Goal: Transaction & Acquisition: Purchase product/service

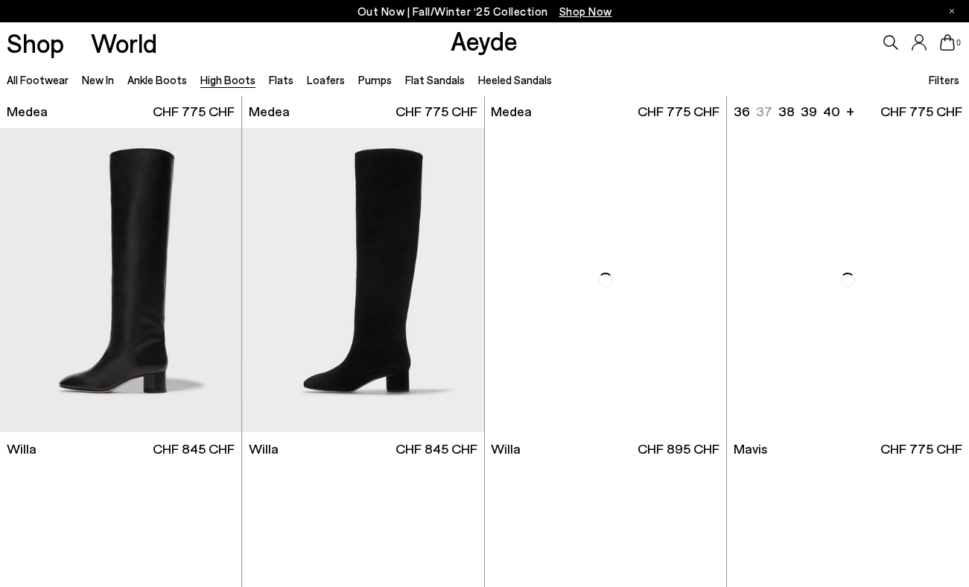
scroll to position [306, 0]
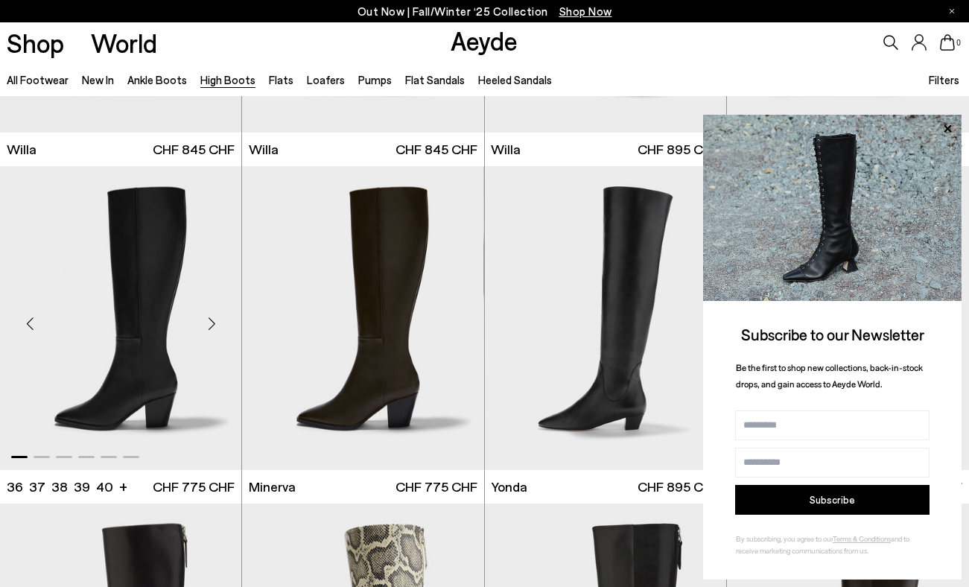
scroll to position [605, 0]
click at [212, 324] on div "Next slide" at bounding box center [211, 323] width 45 height 45
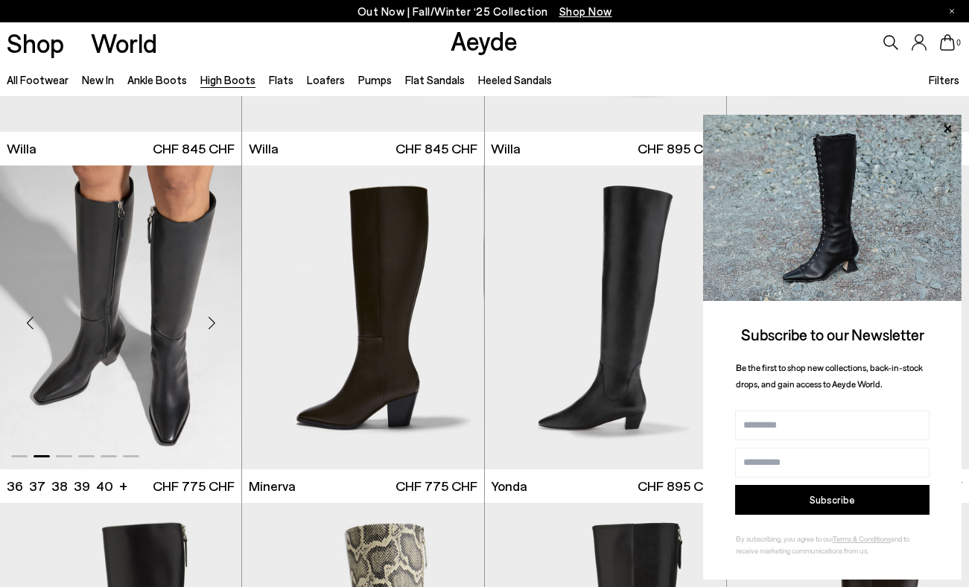
click at [212, 325] on div "Next slide" at bounding box center [211, 323] width 45 height 45
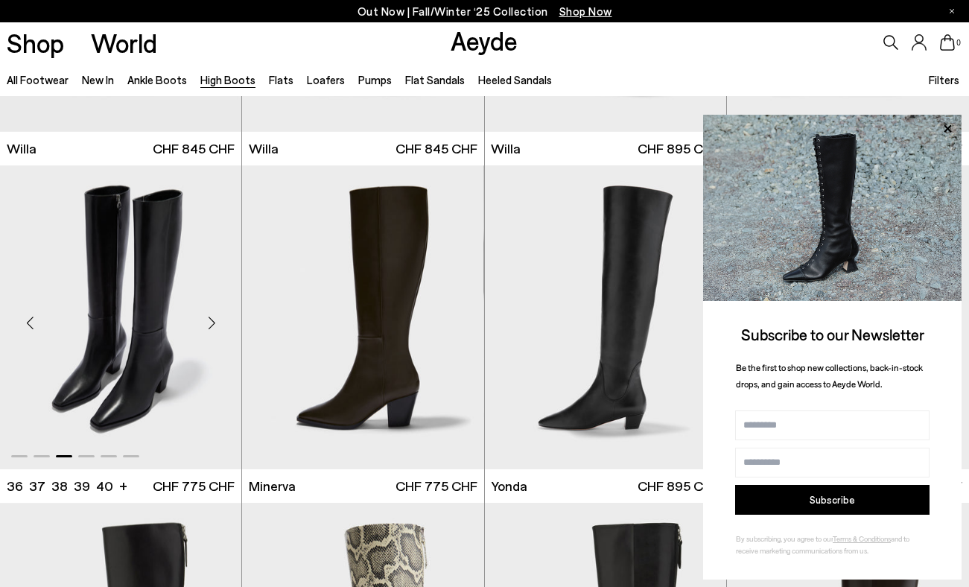
click at [212, 325] on div "Next slide" at bounding box center [211, 323] width 45 height 45
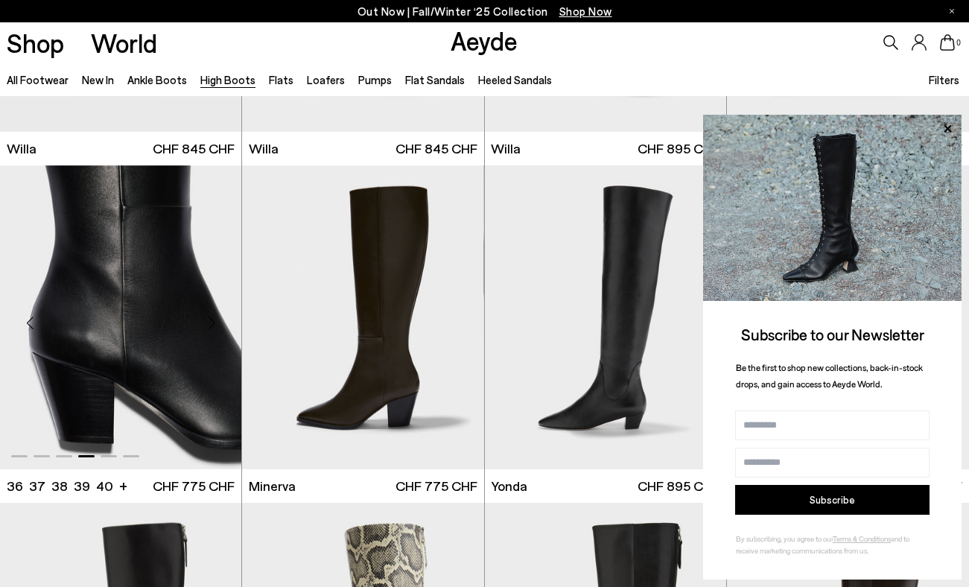
click at [212, 325] on div "Next slide" at bounding box center [211, 323] width 45 height 45
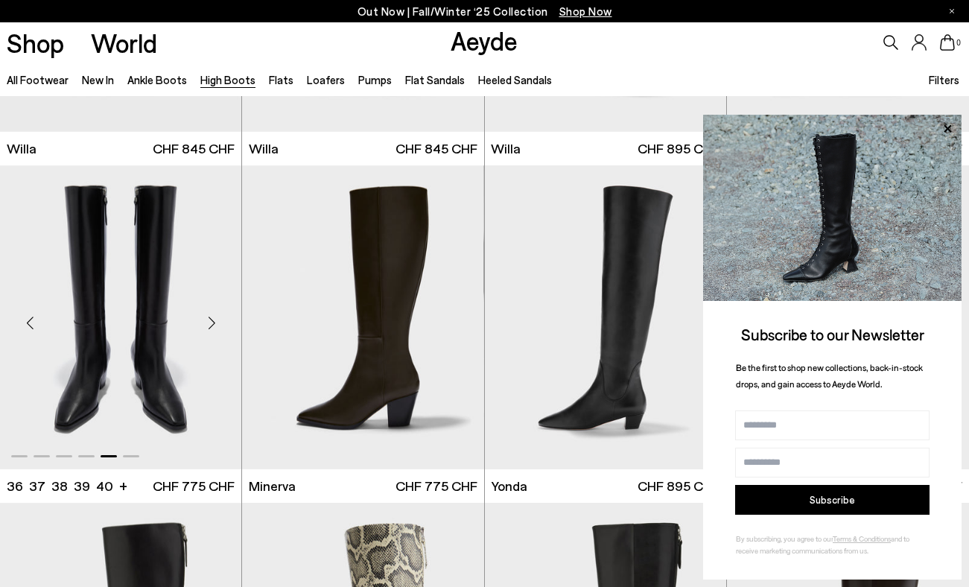
click at [212, 326] on div "Next slide" at bounding box center [211, 323] width 45 height 45
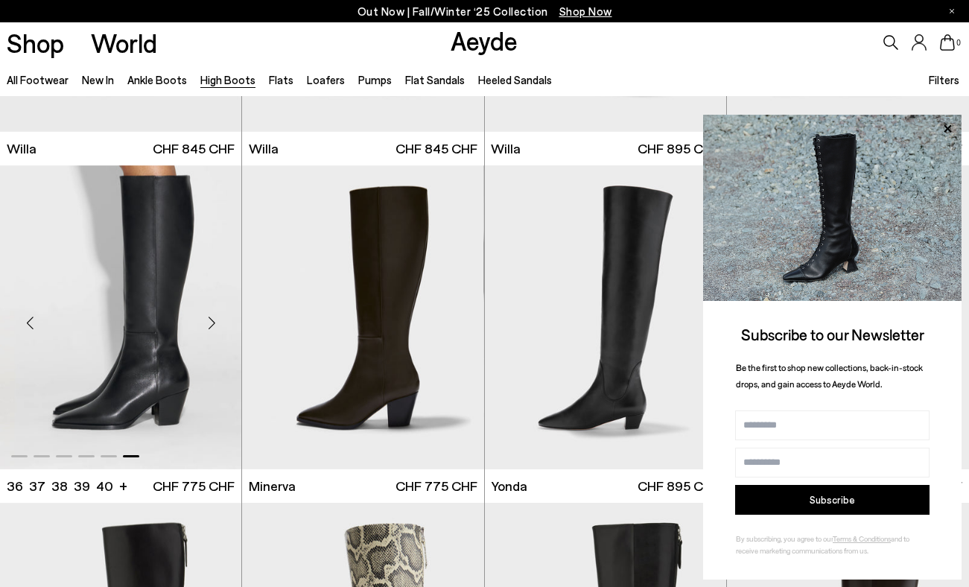
click at [159, 316] on img "6 / 6" at bounding box center [120, 317] width 241 height 304
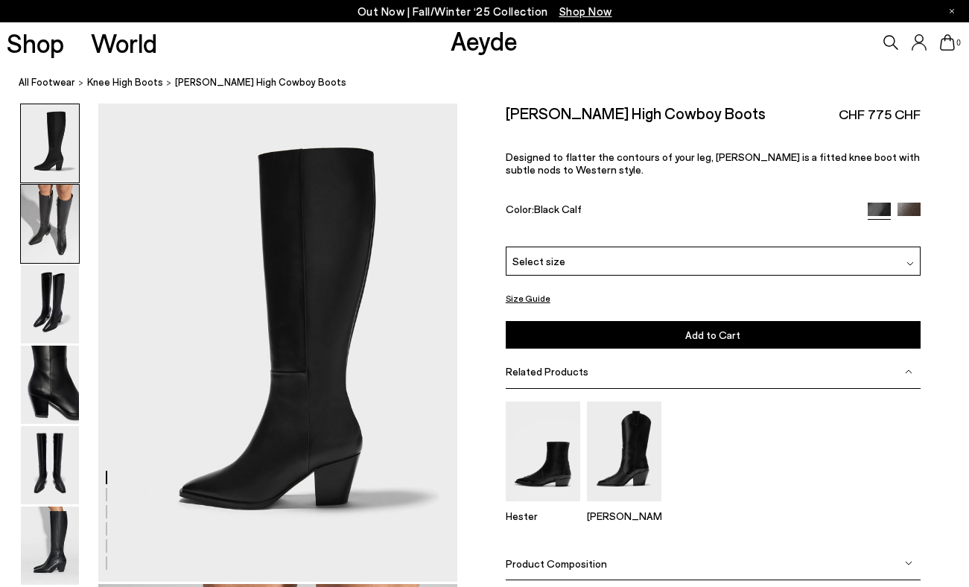
click at [59, 202] on img at bounding box center [50, 224] width 58 height 78
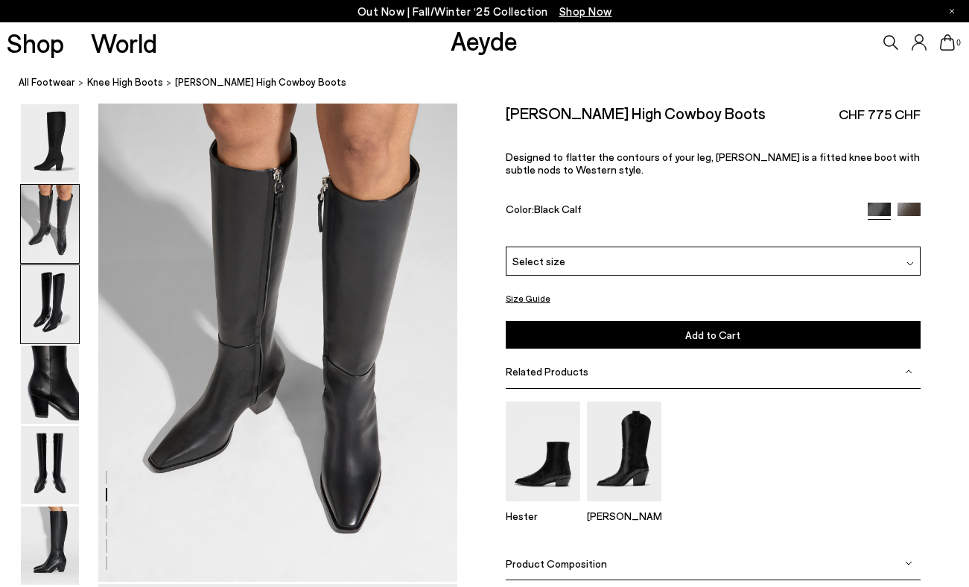
click at [51, 296] on img at bounding box center [50, 304] width 58 height 78
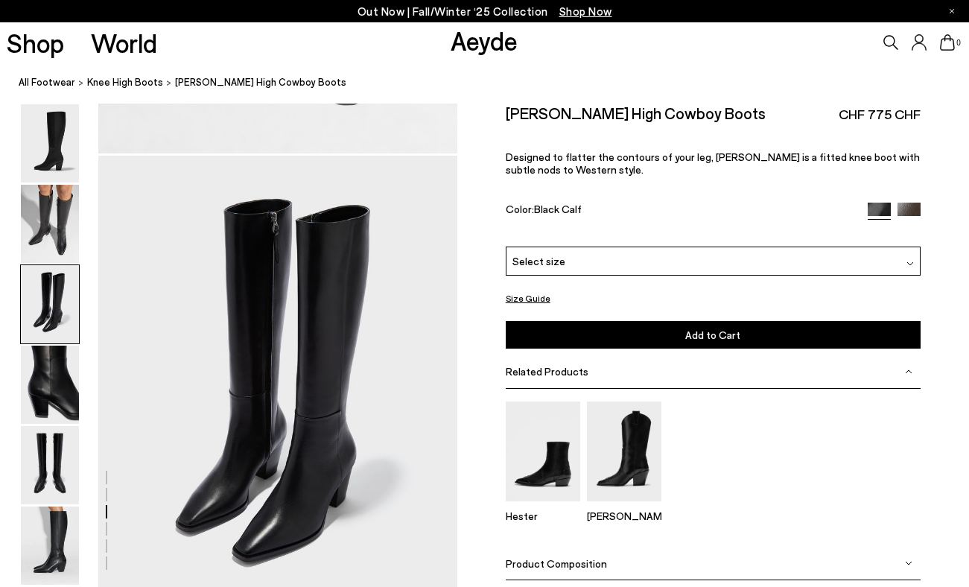
scroll to position [961, 0]
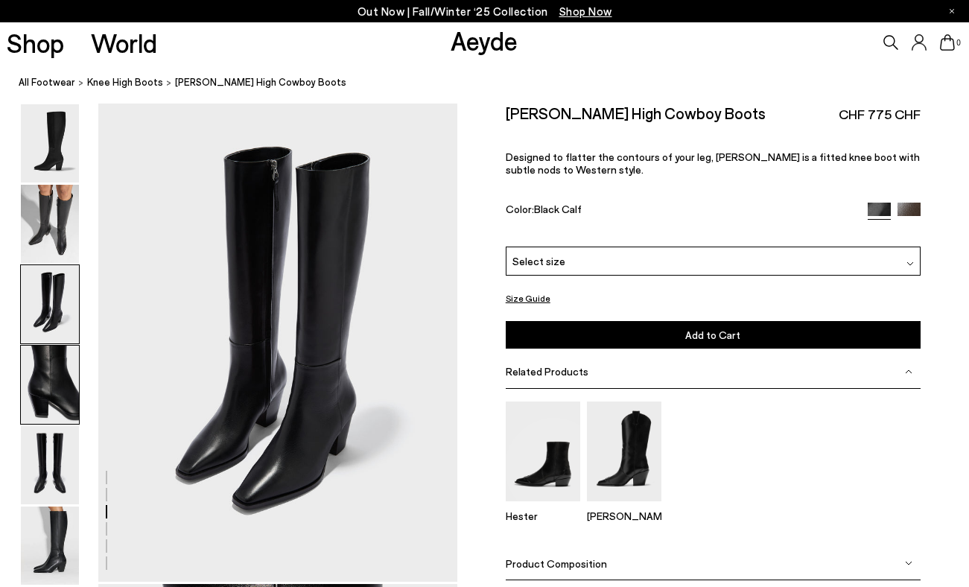
click at [55, 352] on img at bounding box center [50, 384] width 58 height 78
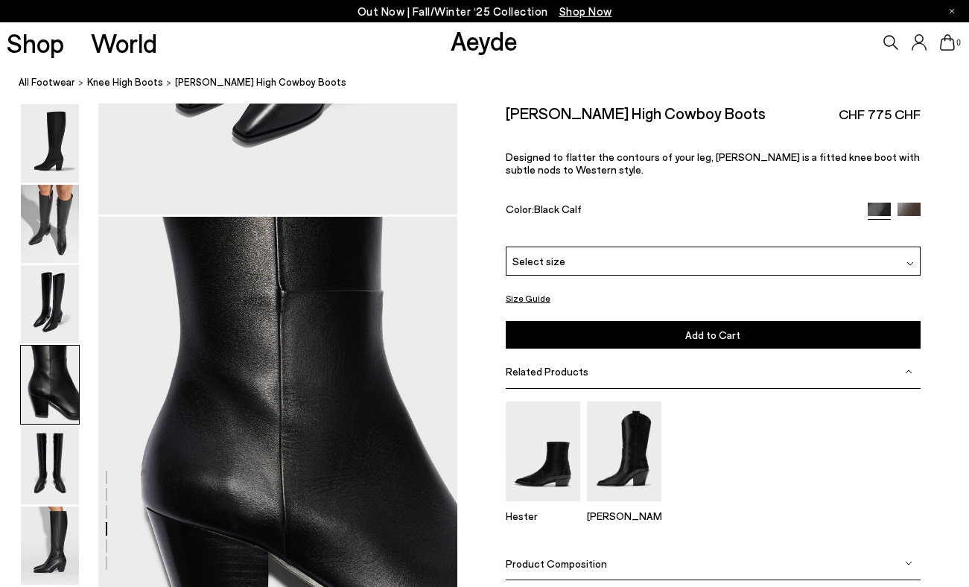
scroll to position [1442, 0]
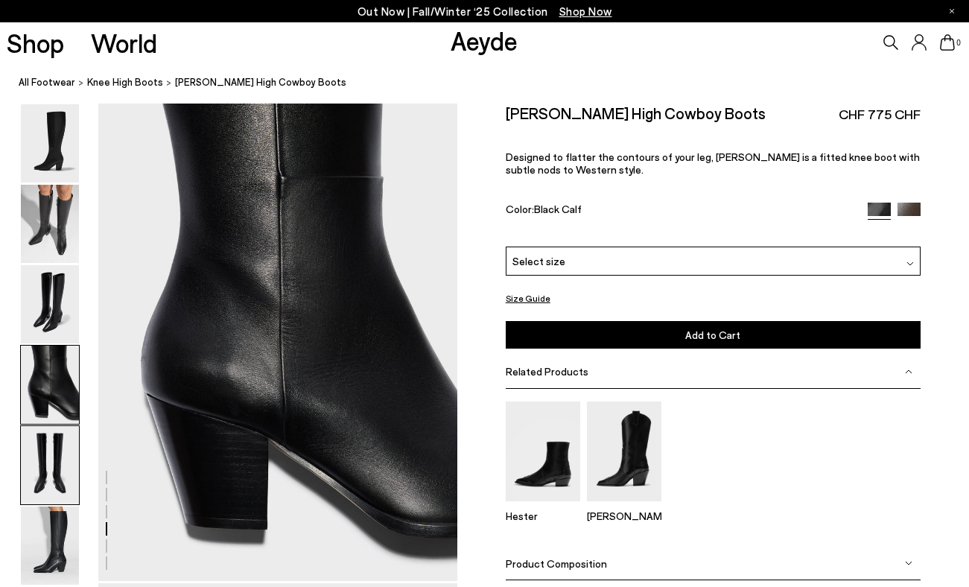
click at [57, 455] on img at bounding box center [50, 465] width 58 height 78
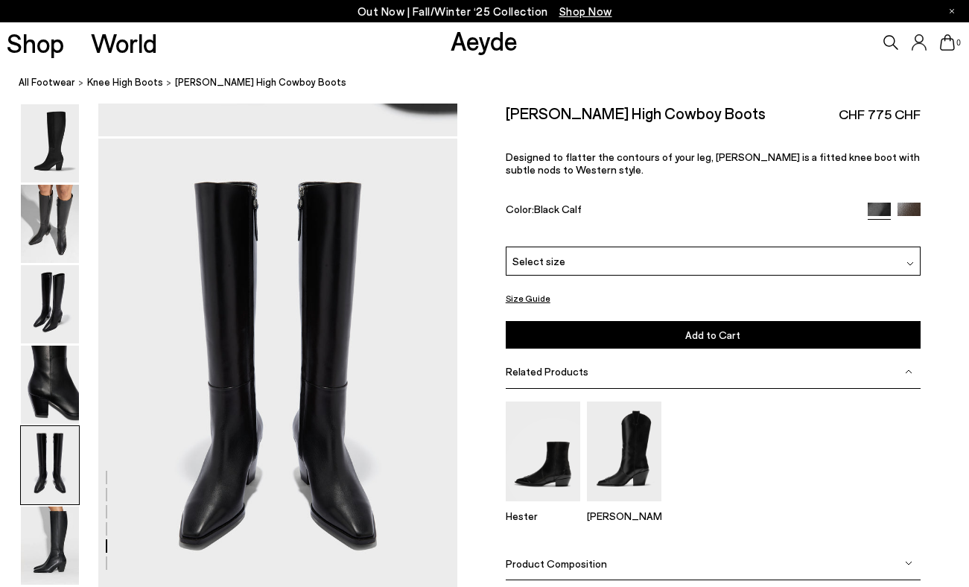
scroll to position [1922, 0]
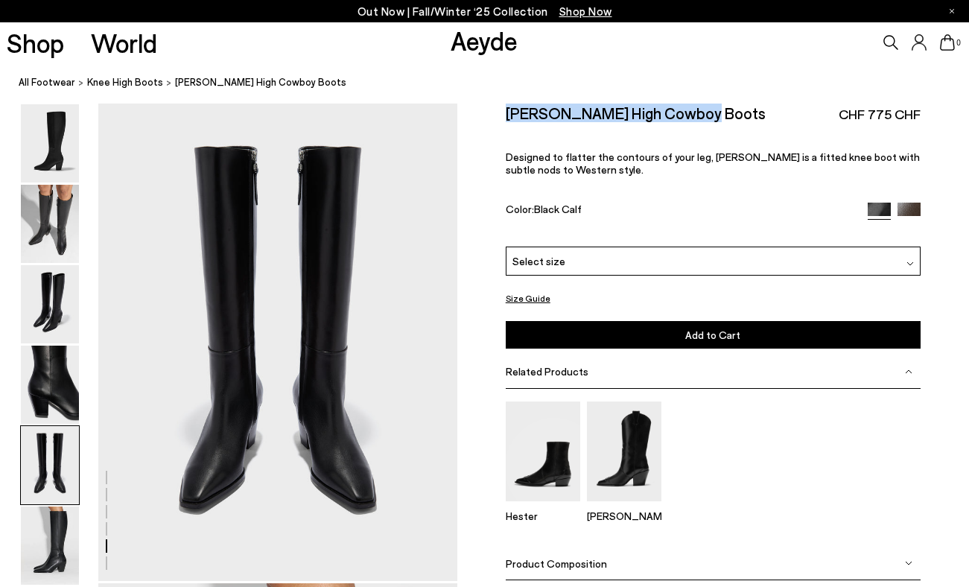
drag, startPoint x: 716, startPoint y: 112, endPoint x: 482, endPoint y: 106, distance: 233.8
click at [482, 106] on div "Size Guide Shoes Belt Our shoes come in European sizing. The easiest way to mea…" at bounding box center [712, 367] width 511 height 528
copy h2 "[PERSON_NAME] High Cowboy Boots"
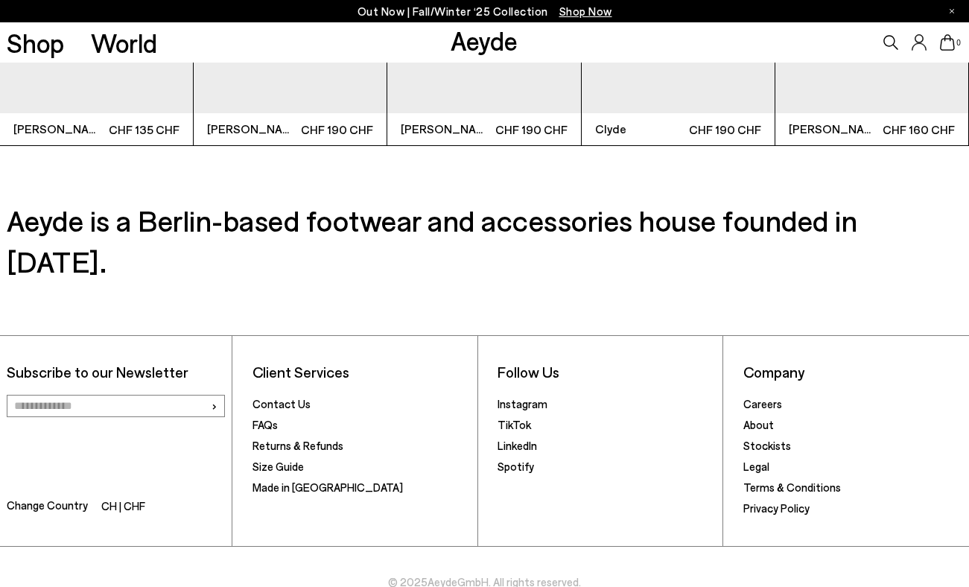
scroll to position [3637, 0]
click at [61, 497] on span "Change Country" at bounding box center [47, 508] width 81 height 22
click at [130, 497] on li "CH | CHF" at bounding box center [123, 507] width 44 height 21
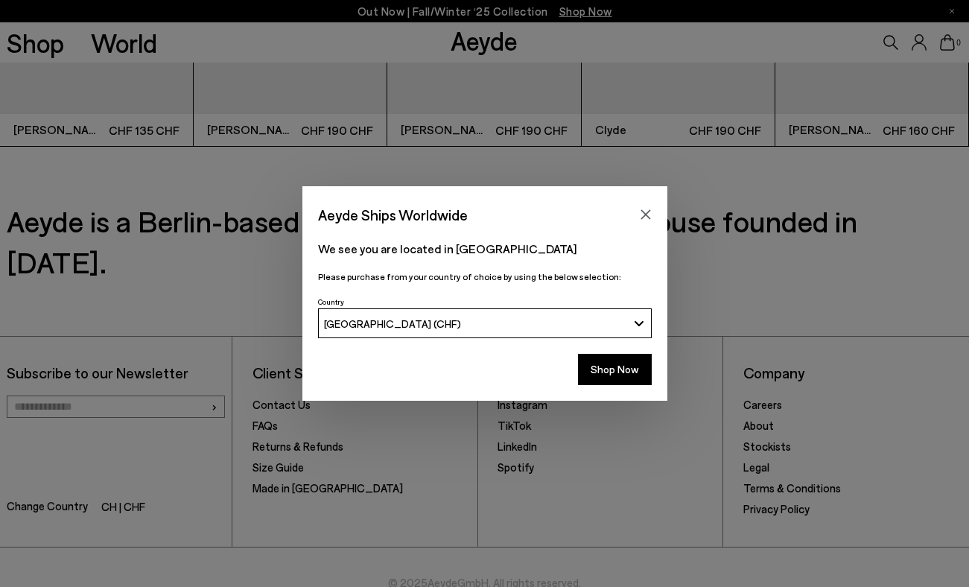
click at [460, 314] on button "[GEOGRAPHIC_DATA] (CHF)" at bounding box center [485, 323] width 334 height 30
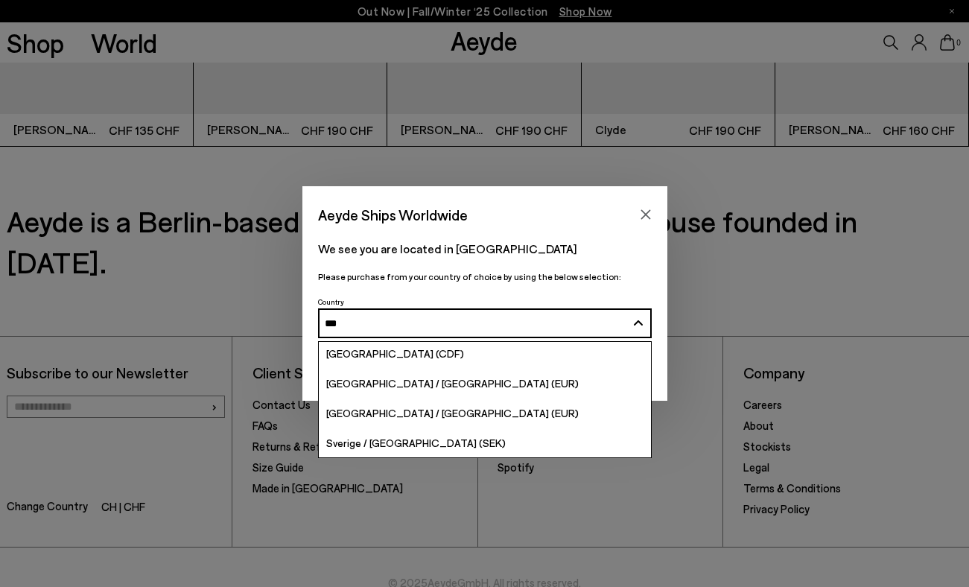
scroll to position [0, 0]
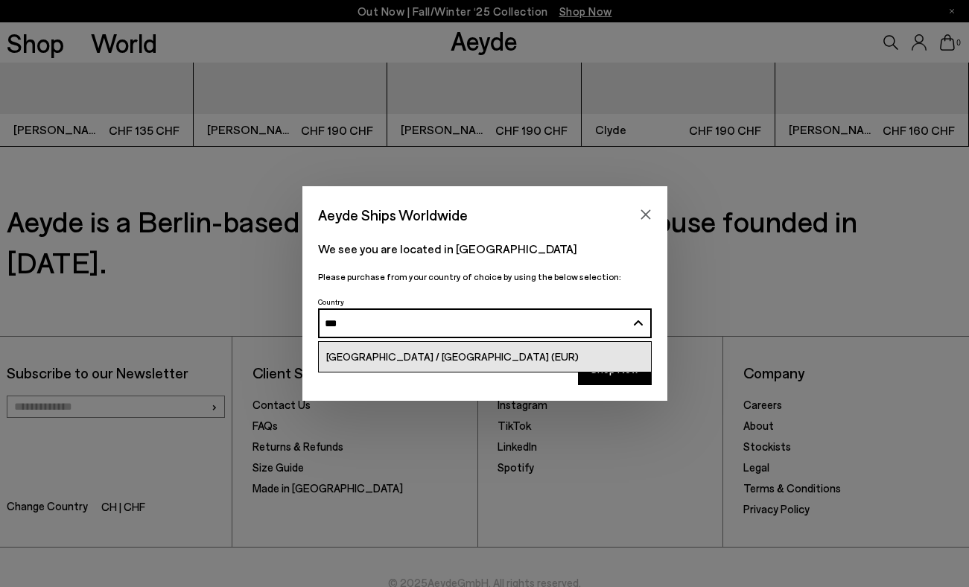
type input "***"
click at [404, 357] on span "[GEOGRAPHIC_DATA] / [GEOGRAPHIC_DATA] (EUR)" at bounding box center [452, 356] width 252 height 13
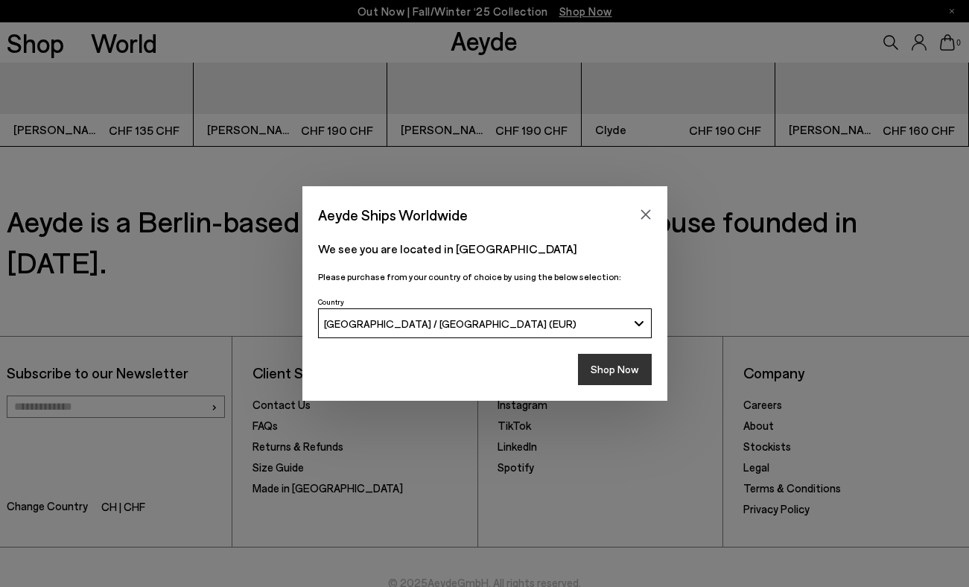
click at [624, 374] on button "Shop Now" at bounding box center [615, 369] width 74 height 31
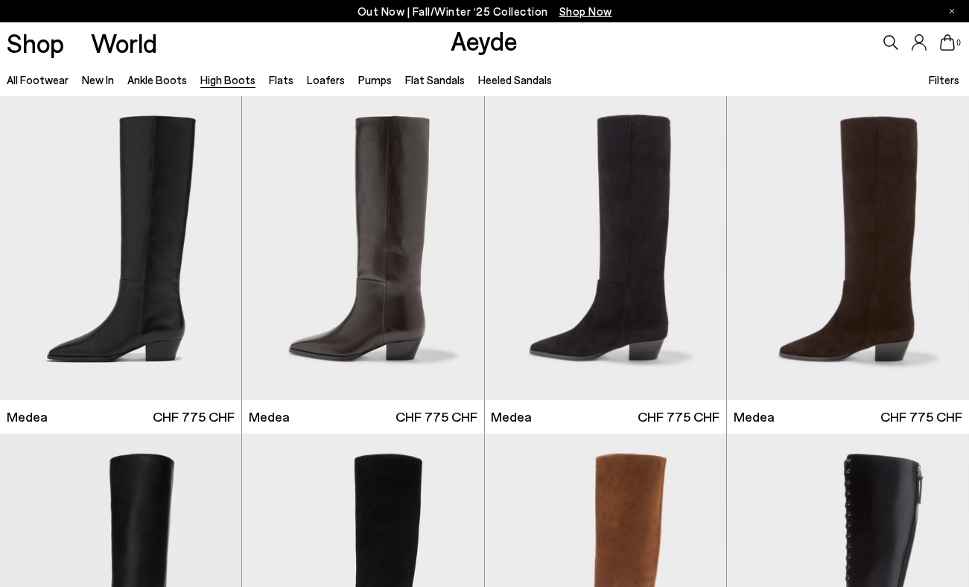
scroll to position [605, 0]
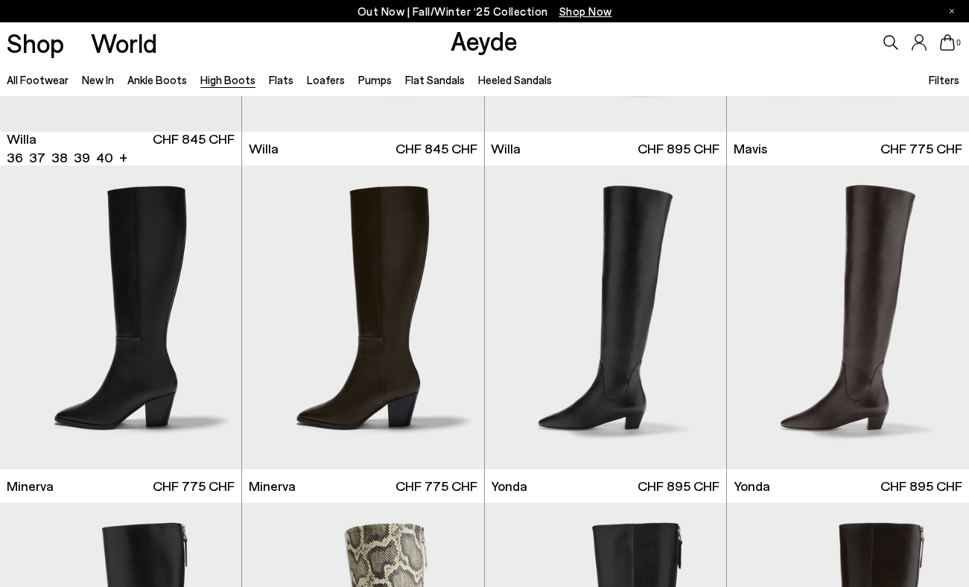
click at [190, 408] on img at bounding box center [120, 317] width 241 height 304
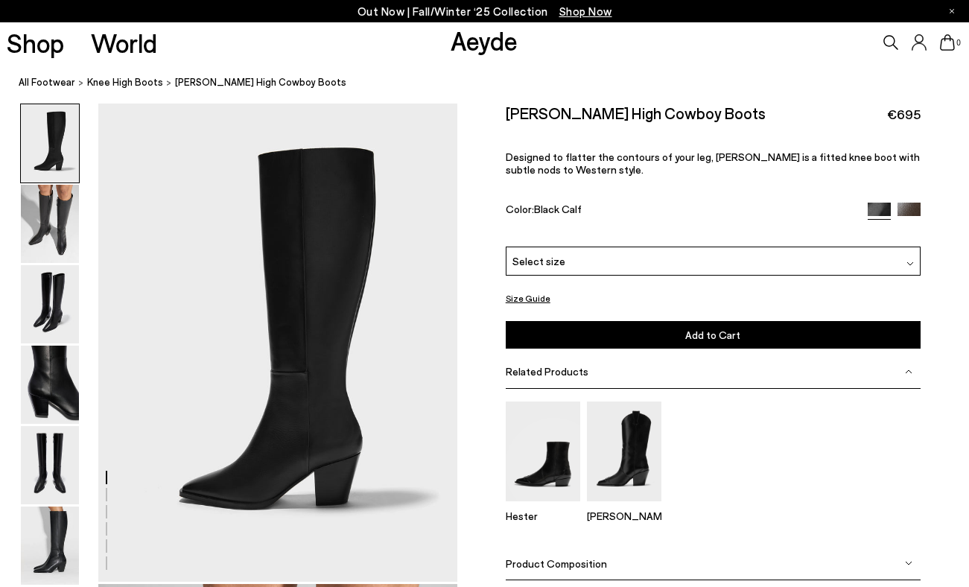
click at [539, 267] on span "Select size" at bounding box center [538, 261] width 53 height 16
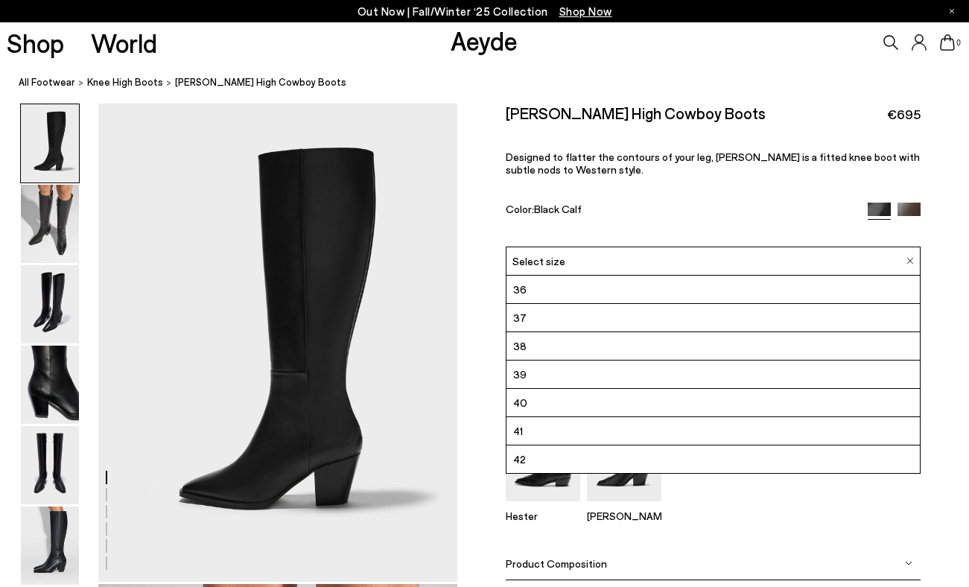
click at [538, 400] on li "40" at bounding box center [712, 403] width 413 height 28
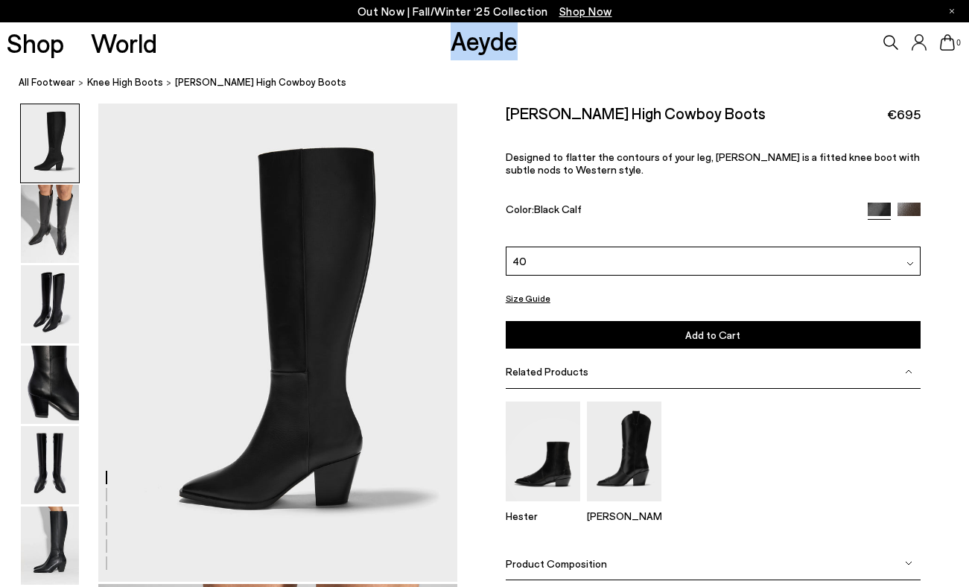
drag, startPoint x: 529, startPoint y: 48, endPoint x: 435, endPoint y: 46, distance: 93.8
click at [435, 46] on div "Shop World Aeyde 0" at bounding box center [484, 42] width 969 height 40
copy link "Aeyde"
